Goal: Information Seeking & Learning: Find contact information

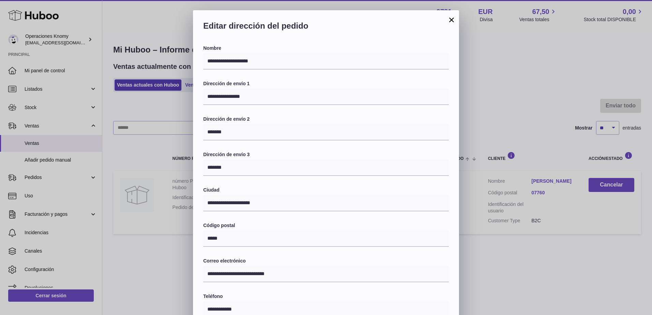
click at [451, 18] on button "×" at bounding box center [451, 20] width 8 height 8
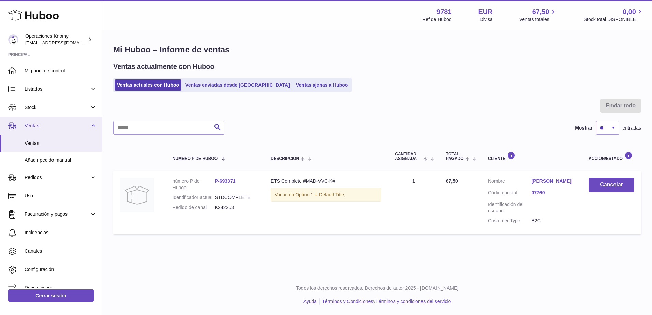
click at [41, 124] on span "Ventas" at bounding box center [57, 126] width 65 height 6
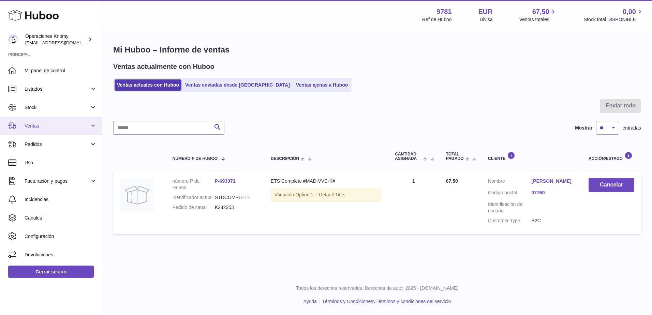
click at [46, 125] on span "Ventas" at bounding box center [57, 126] width 65 height 6
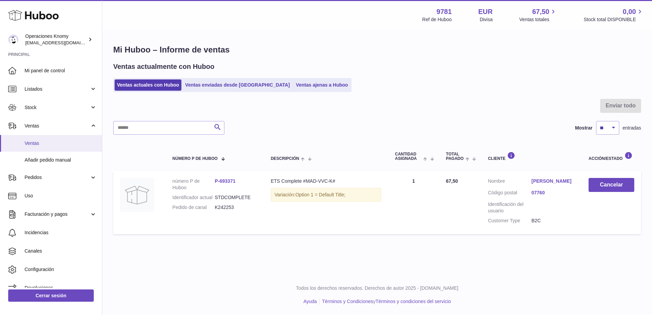
click at [42, 145] on span "Ventas" at bounding box center [61, 143] width 72 height 6
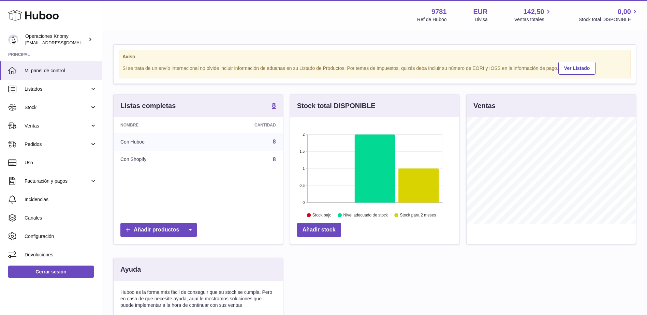
scroll to position [106, 169]
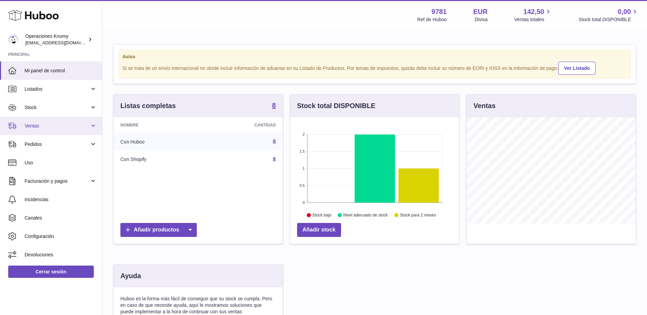
click at [56, 123] on span "Ventas" at bounding box center [57, 126] width 65 height 6
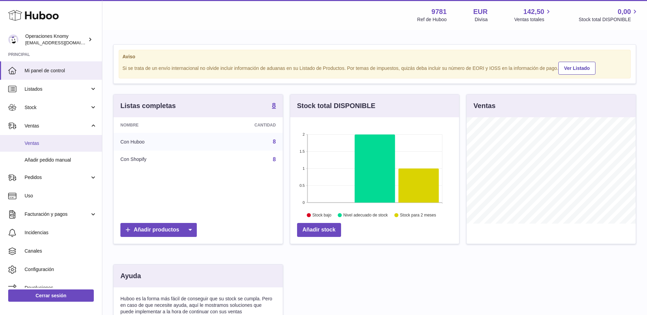
click at [56, 145] on span "Ventas" at bounding box center [61, 143] width 72 height 6
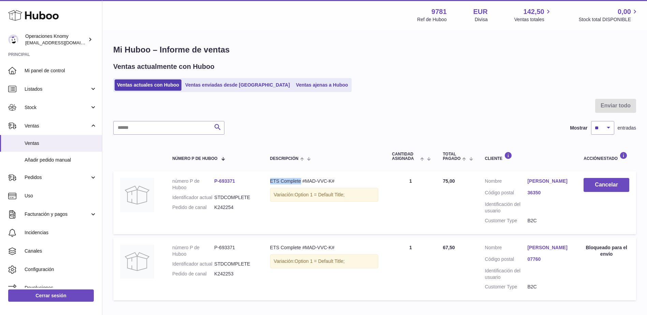
drag, startPoint x: 270, startPoint y: 180, endPoint x: 300, endPoint y: 182, distance: 30.1
click at [300, 182] on td "Descripción ETS Complete #MAD-VVC-K# Variación: Option 1 = Default Title;" at bounding box center [324, 202] width 122 height 63
copy div "ETS Complete"
click at [551, 183] on link "[PERSON_NAME]" at bounding box center [548, 181] width 43 height 6
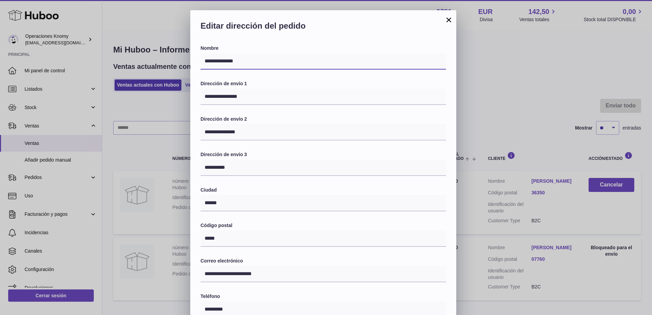
drag, startPoint x: 245, startPoint y: 65, endPoint x: 203, endPoint y: 63, distance: 42.3
click at [203, 63] on input "**********" at bounding box center [322, 61] width 245 height 16
drag, startPoint x: 273, startPoint y: 276, endPoint x: 204, endPoint y: 276, distance: 68.5
click at [204, 276] on input "**********" at bounding box center [322, 274] width 245 height 16
click at [449, 22] on button "×" at bounding box center [449, 20] width 8 height 8
